Goal: Obtain resource: Obtain resource

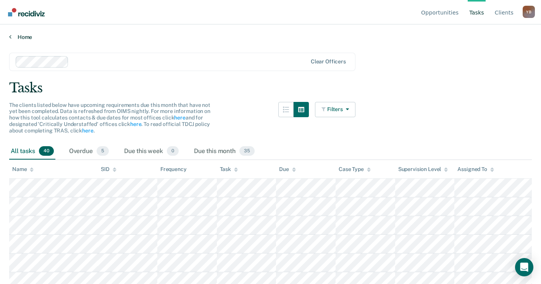
click at [22, 38] on link "Home" at bounding box center [270, 37] width 523 height 7
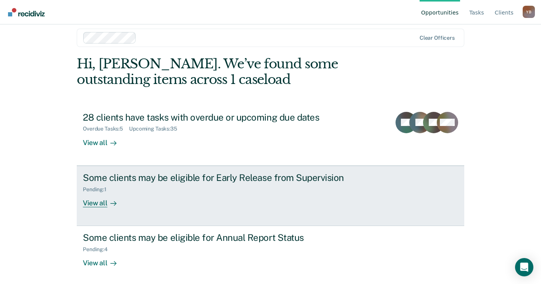
scroll to position [10, 0]
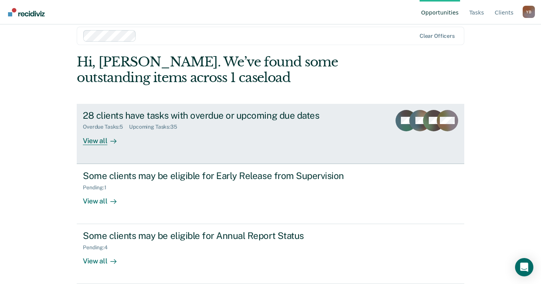
click at [139, 115] on div "28 clients have tasks with overdue or upcoming due dates" at bounding box center [217, 115] width 268 height 11
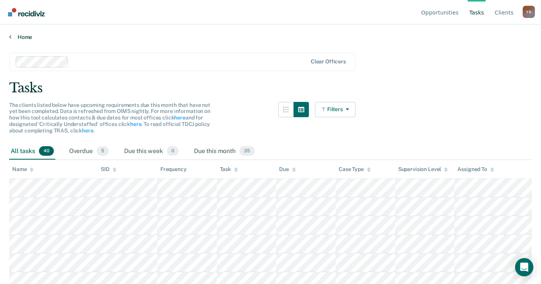
click at [24, 36] on link "Home" at bounding box center [270, 37] width 523 height 7
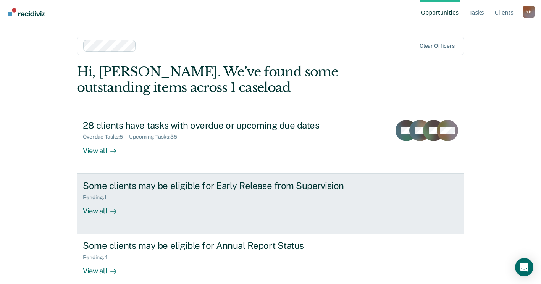
scroll to position [10, 0]
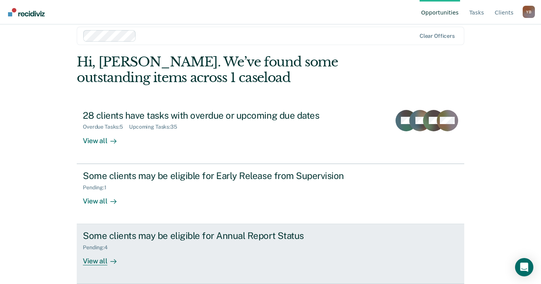
click at [86, 260] on div "View all" at bounding box center [104, 258] width 43 height 15
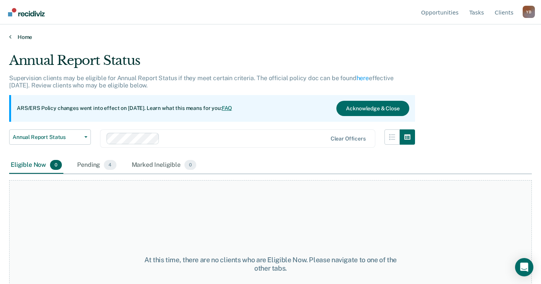
click at [16, 38] on link "Home" at bounding box center [270, 37] width 523 height 7
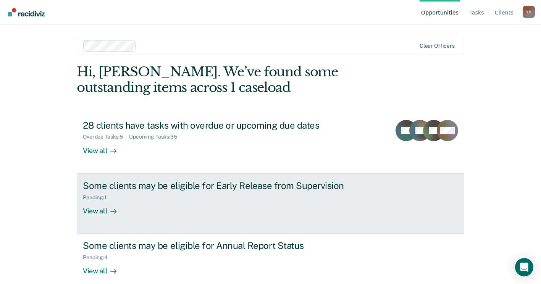
click at [99, 211] on div "View all" at bounding box center [104, 208] width 43 height 15
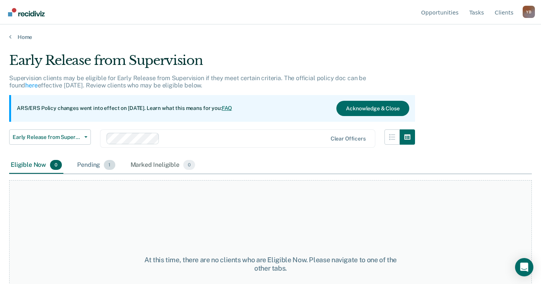
click at [81, 164] on div "Pending 1" at bounding box center [96, 165] width 41 height 17
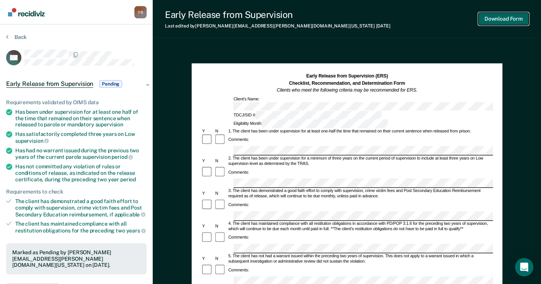
click at [503, 16] on button "Download Form" at bounding box center [504, 19] width 50 height 13
